Goal: Information Seeking & Learning: Learn about a topic

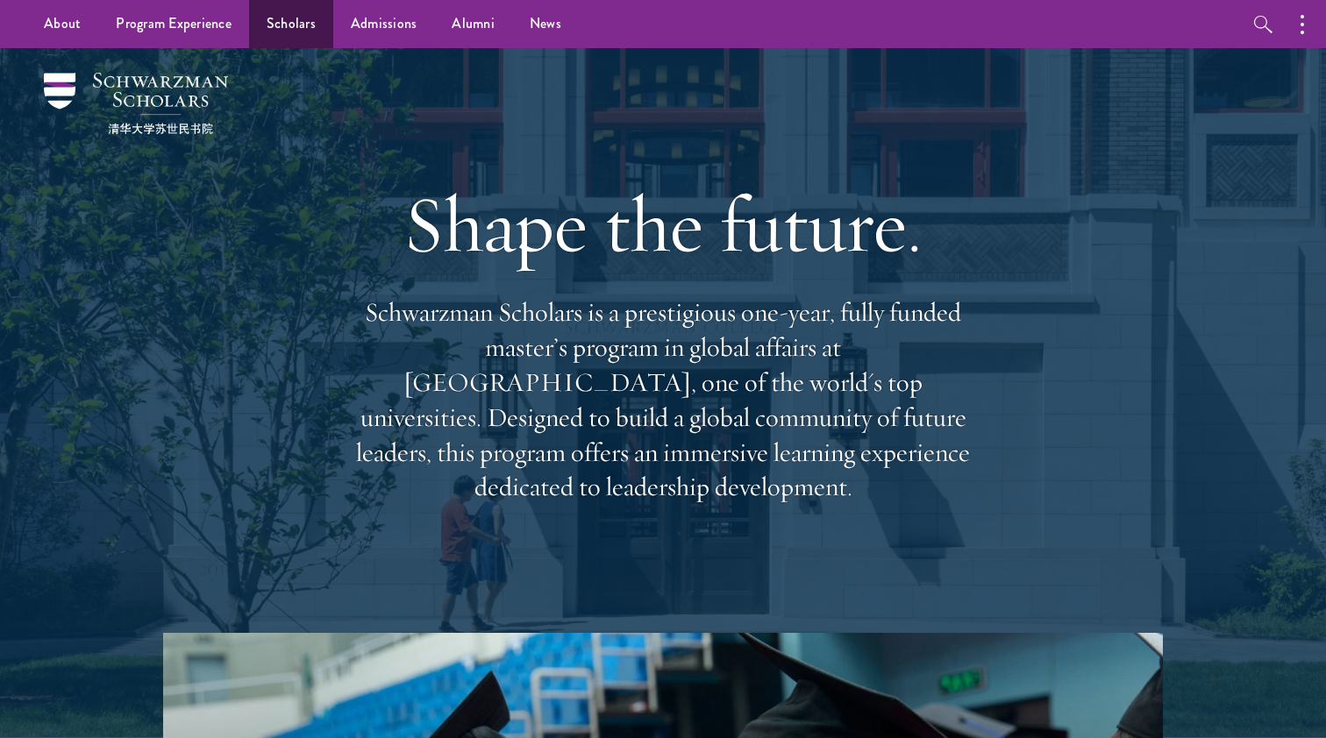
click at [313, 19] on link "Scholars" at bounding box center [291, 24] width 84 height 48
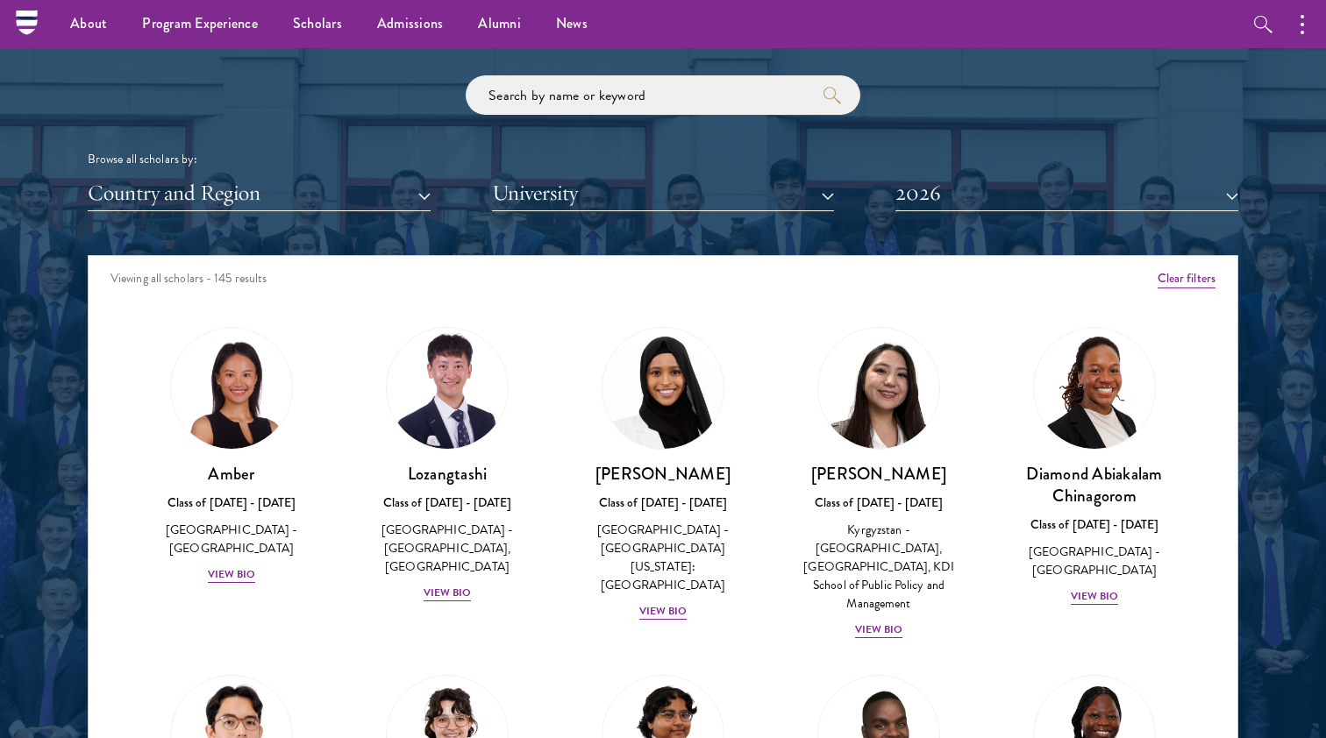
scroll to position [2065, 0]
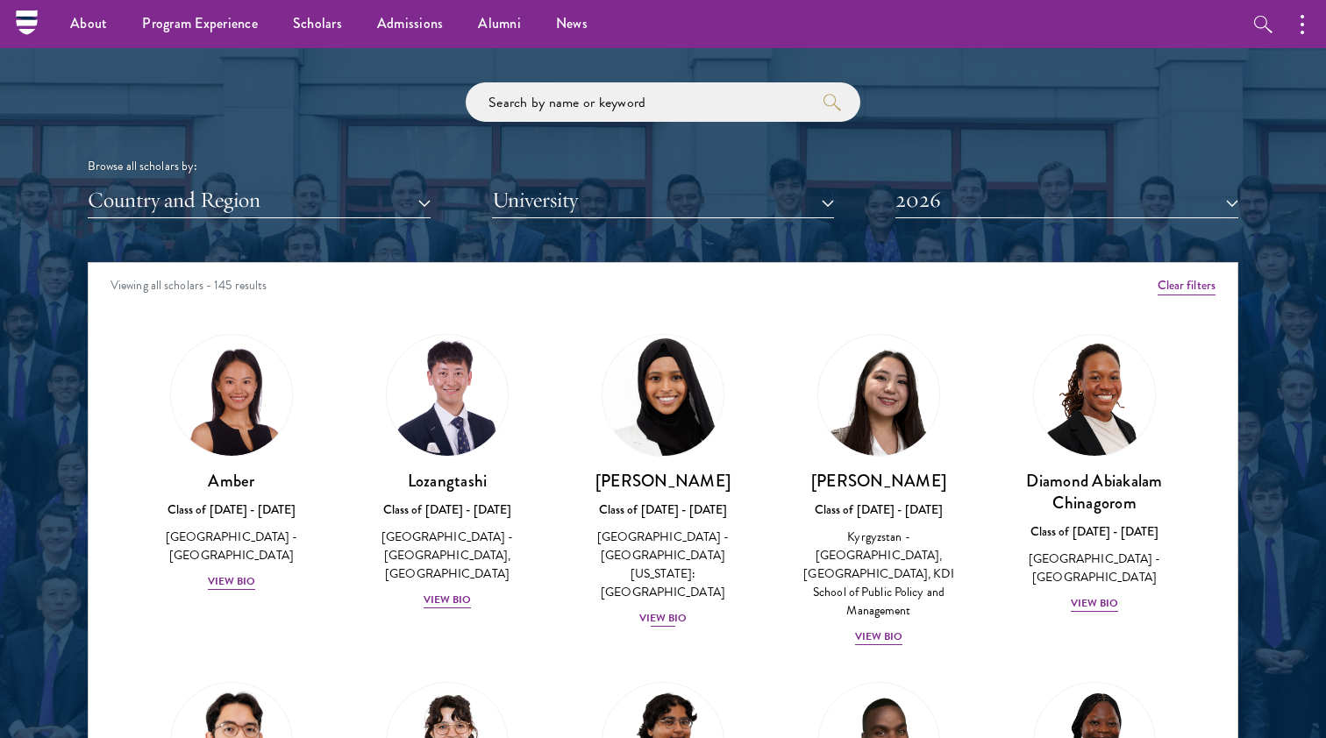
click at [655, 610] on div "View Bio" at bounding box center [663, 618] width 48 height 17
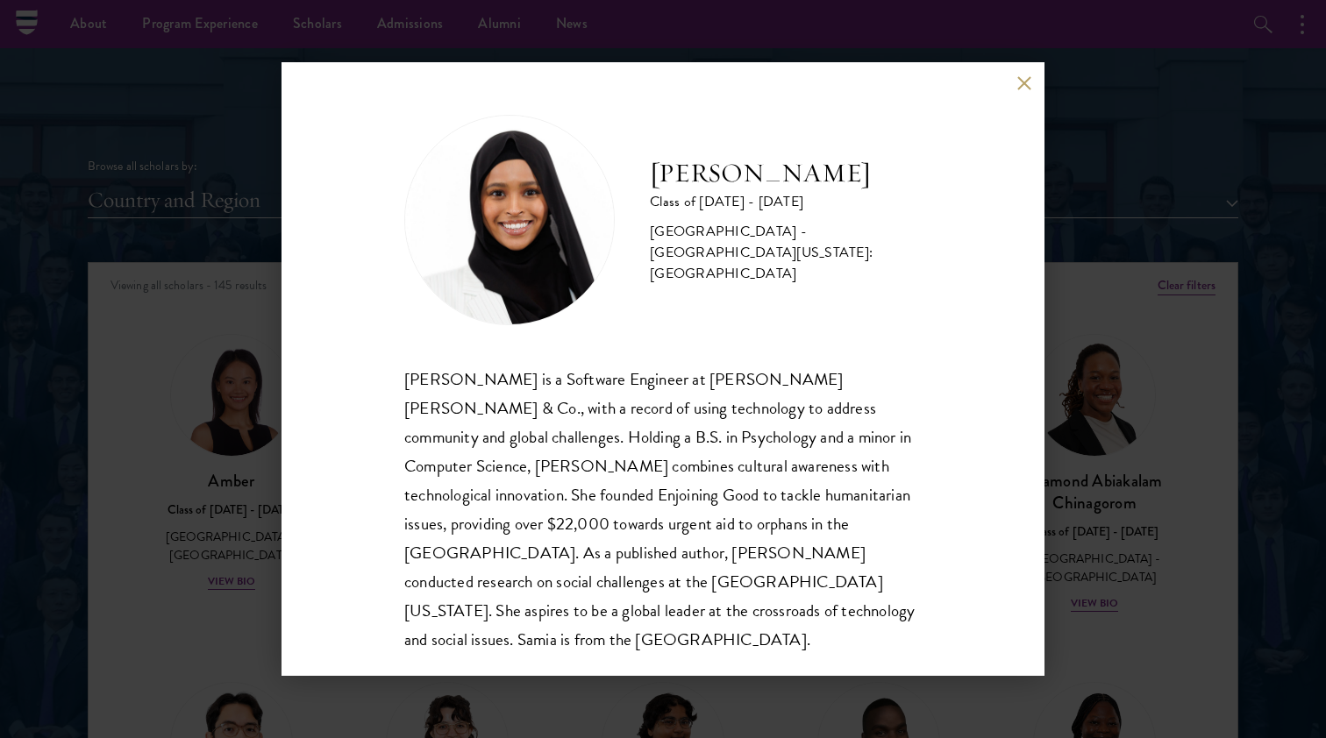
click at [1023, 87] on button at bounding box center [1023, 82] width 15 height 15
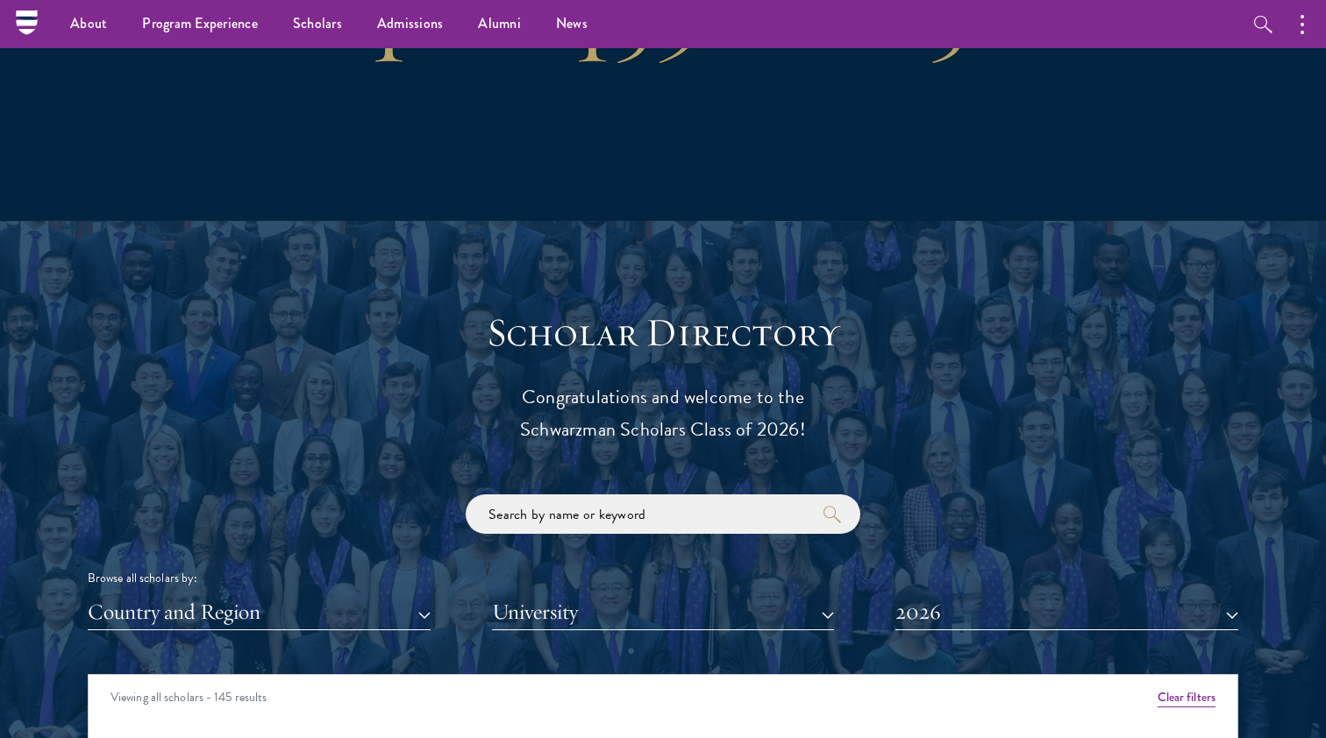
scroll to position [1446, 0]
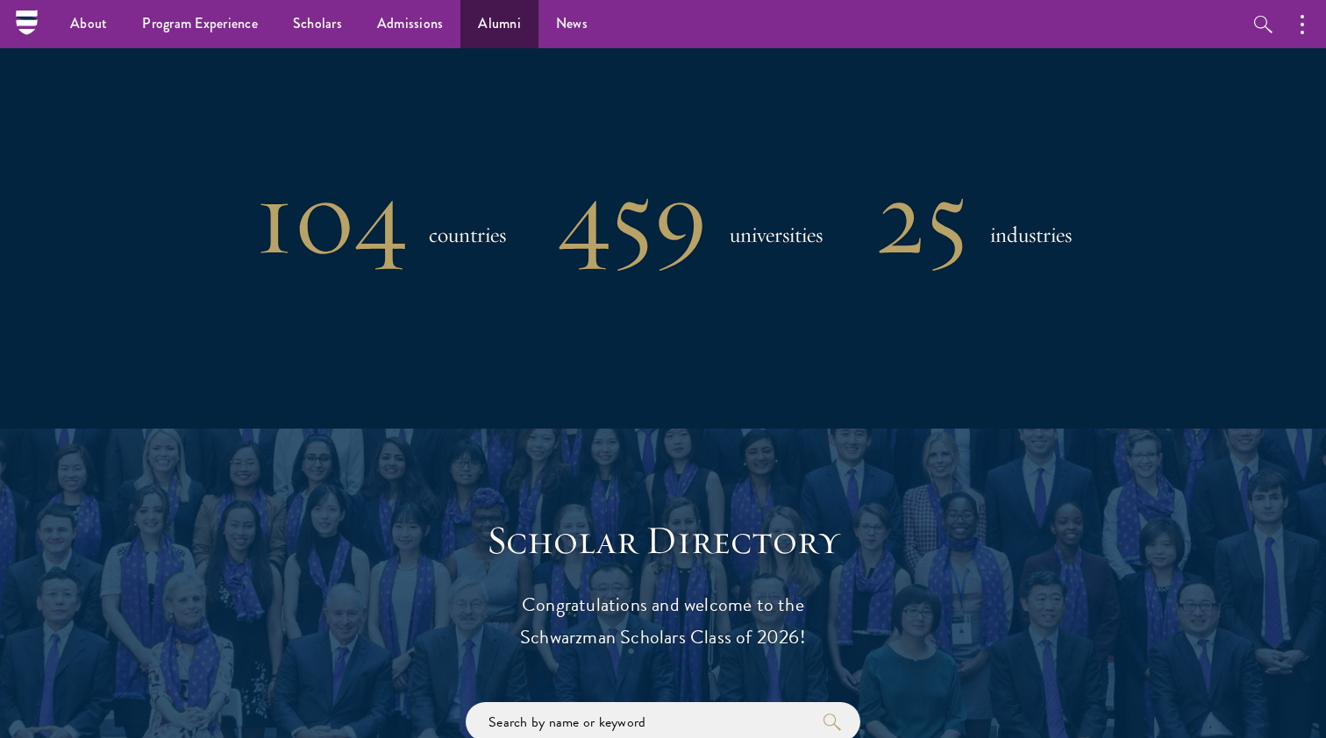
click at [504, 24] on link "Alumni" at bounding box center [499, 24] width 78 height 48
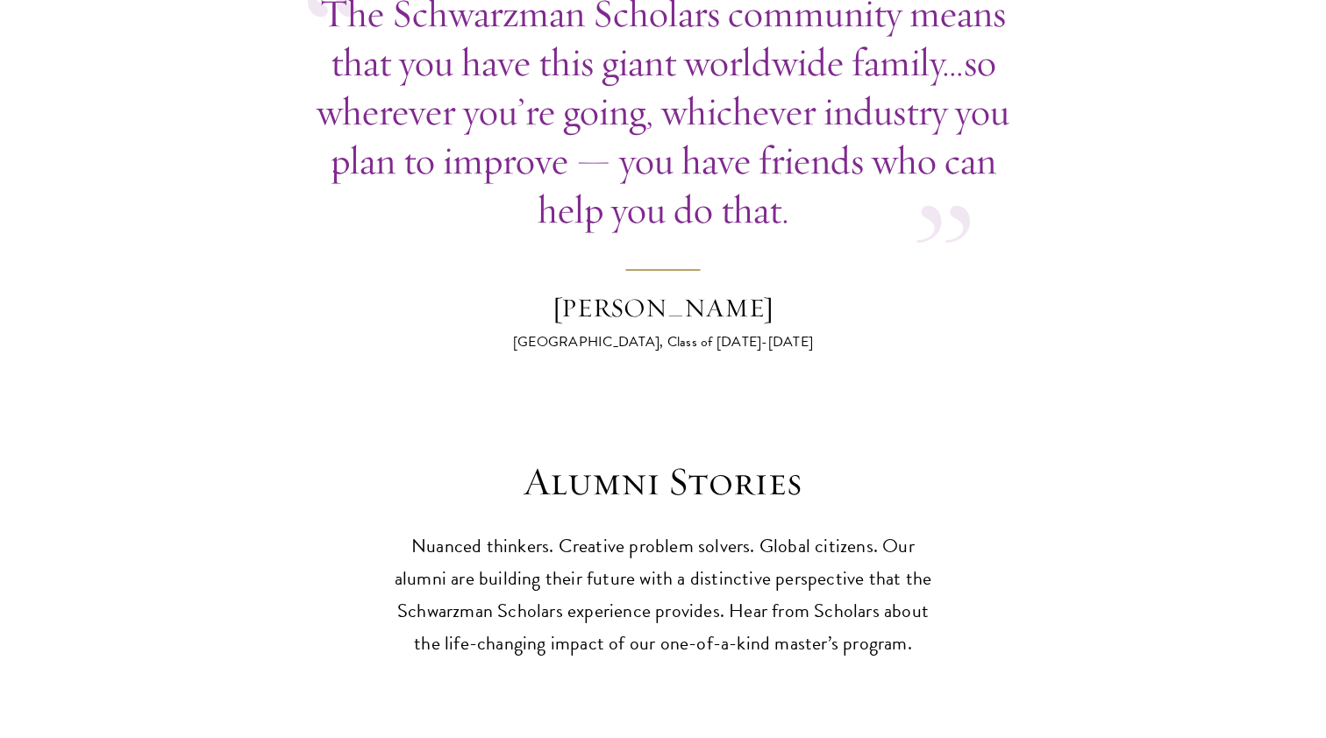
scroll to position [4642, 0]
